Goal: Navigation & Orientation: Find specific page/section

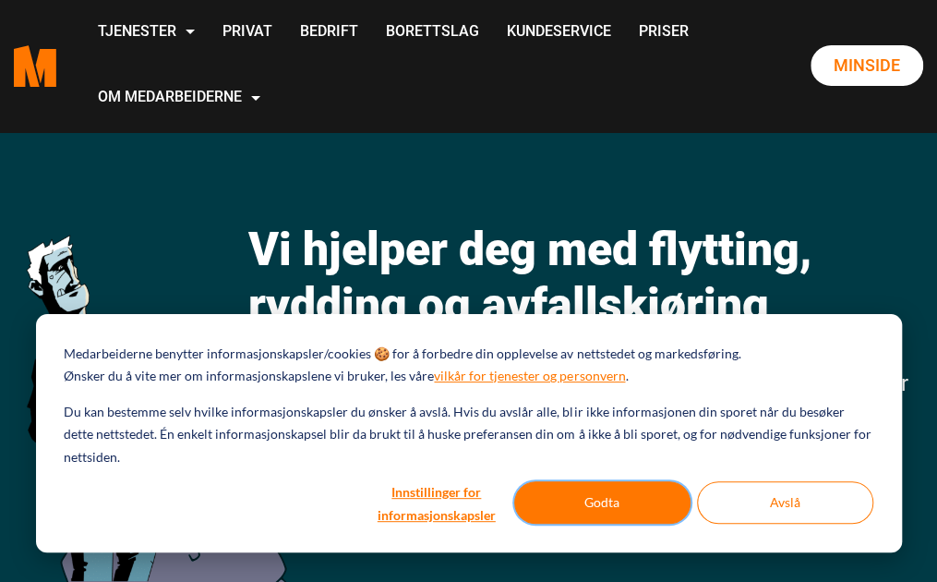
click at [605, 501] on button "Godta" at bounding box center [602, 502] width 176 height 42
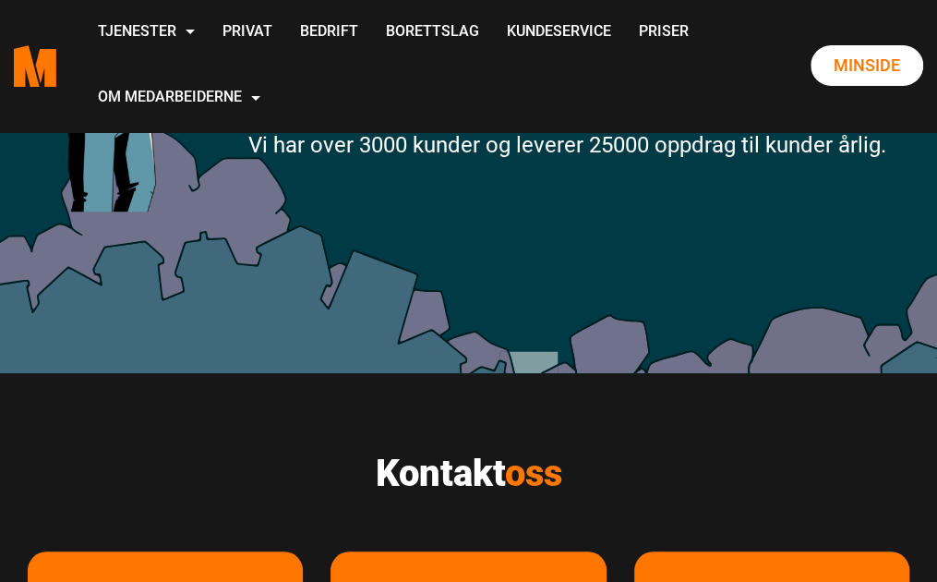
scroll to position [554, 0]
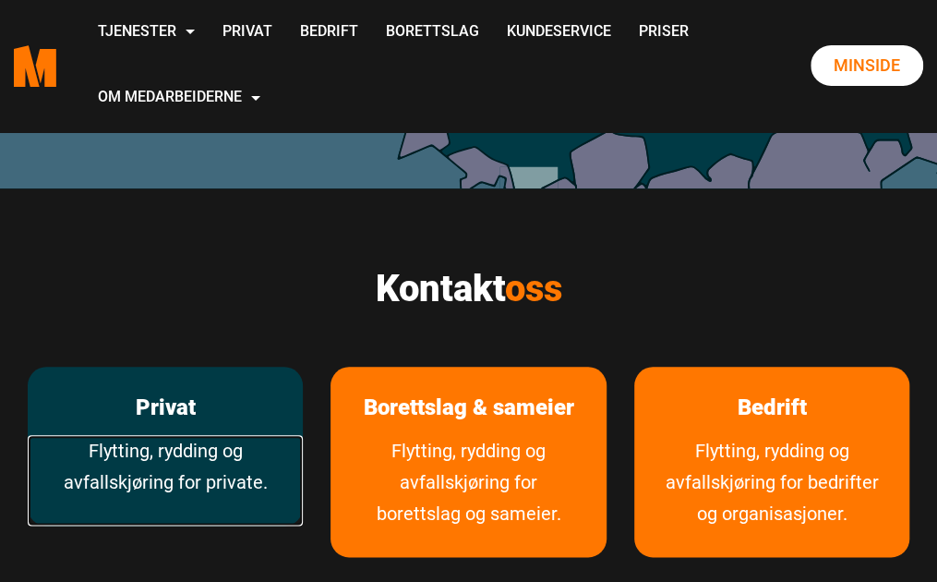
click at [114, 470] on link "Flytting, rydding og avfallskjøring for private." at bounding box center [165, 480] width 275 height 91
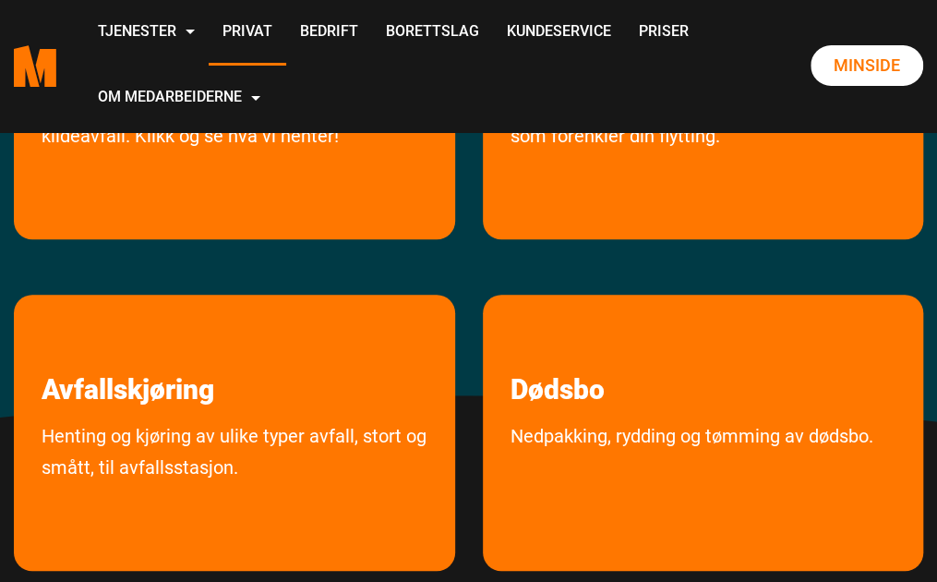
scroll to position [462, 0]
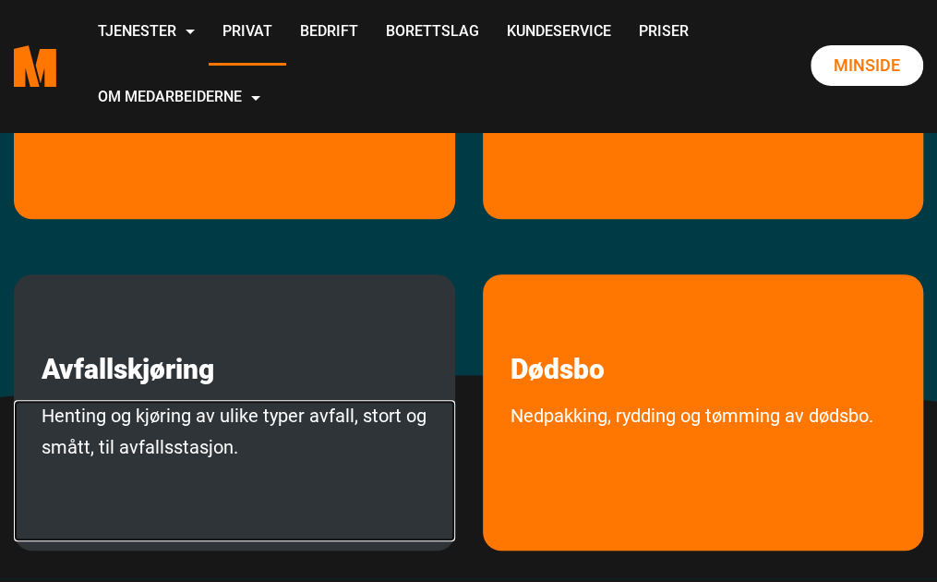
click at [118, 422] on link "Henting og kjøring av ulike typer avfall, stort og smått, til avfallsstasjon." at bounding box center [234, 470] width 441 height 141
